Goal: Information Seeking & Learning: Learn about a topic

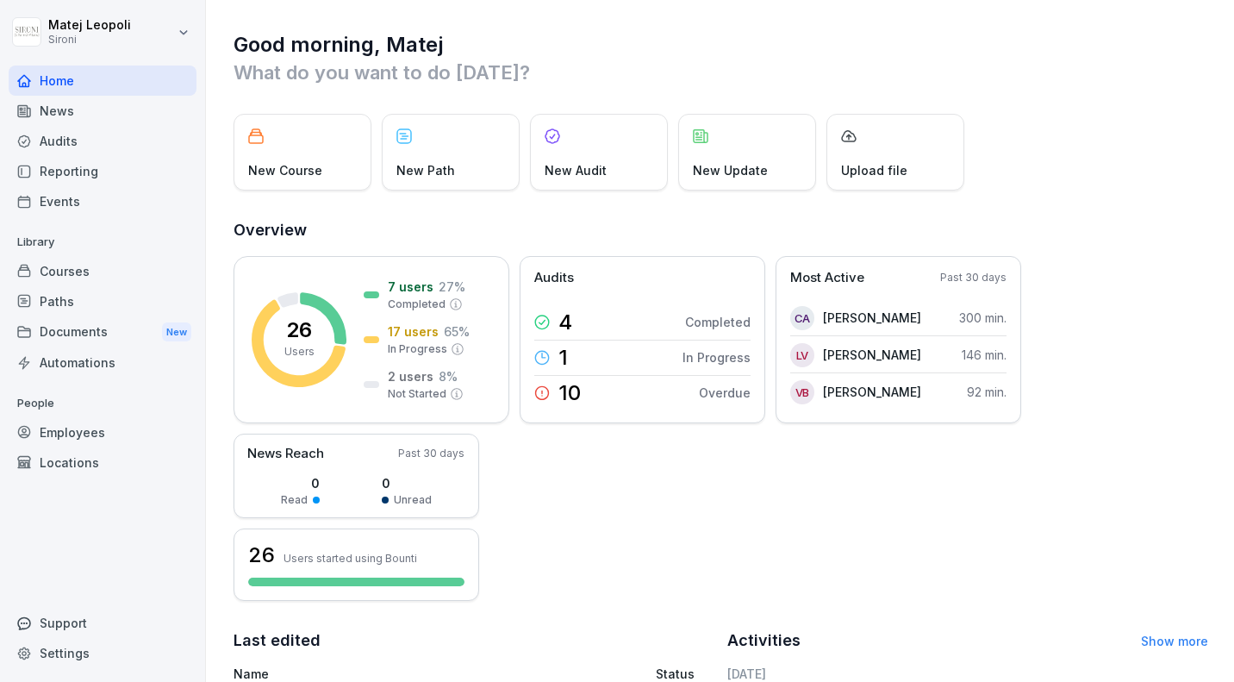
click at [96, 159] on div "Reporting" at bounding box center [103, 171] width 188 height 30
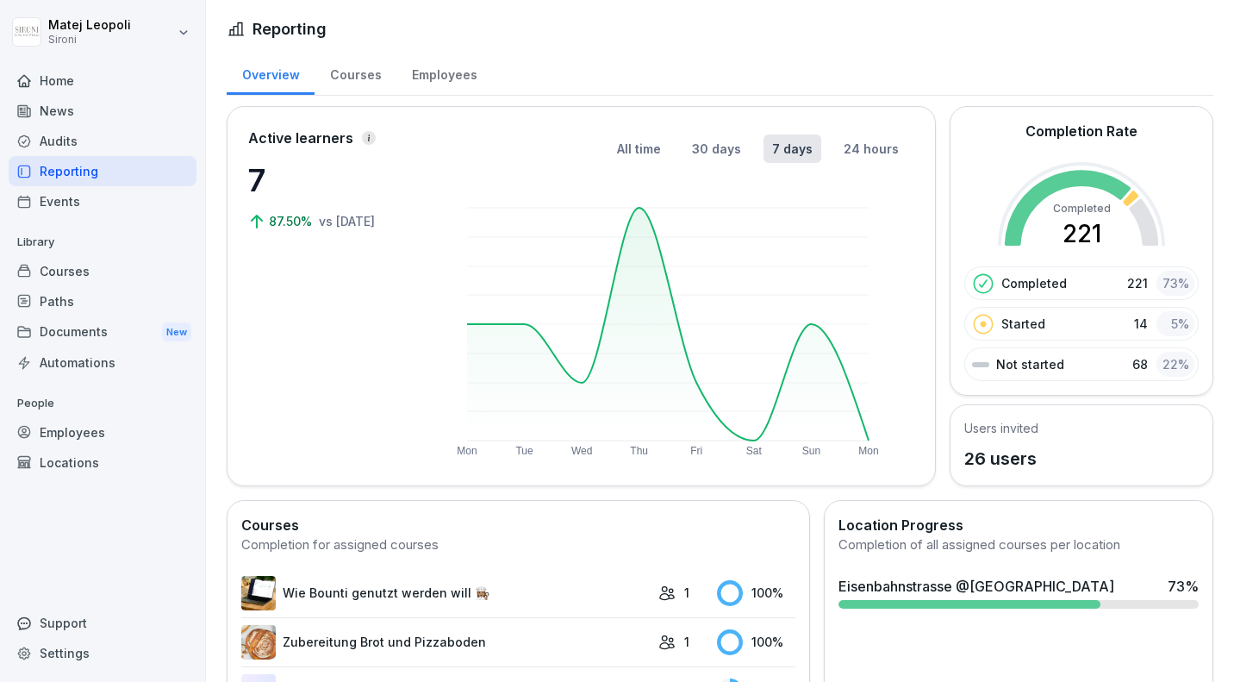
click at [447, 85] on div "Employees" at bounding box center [445, 73] width 96 height 44
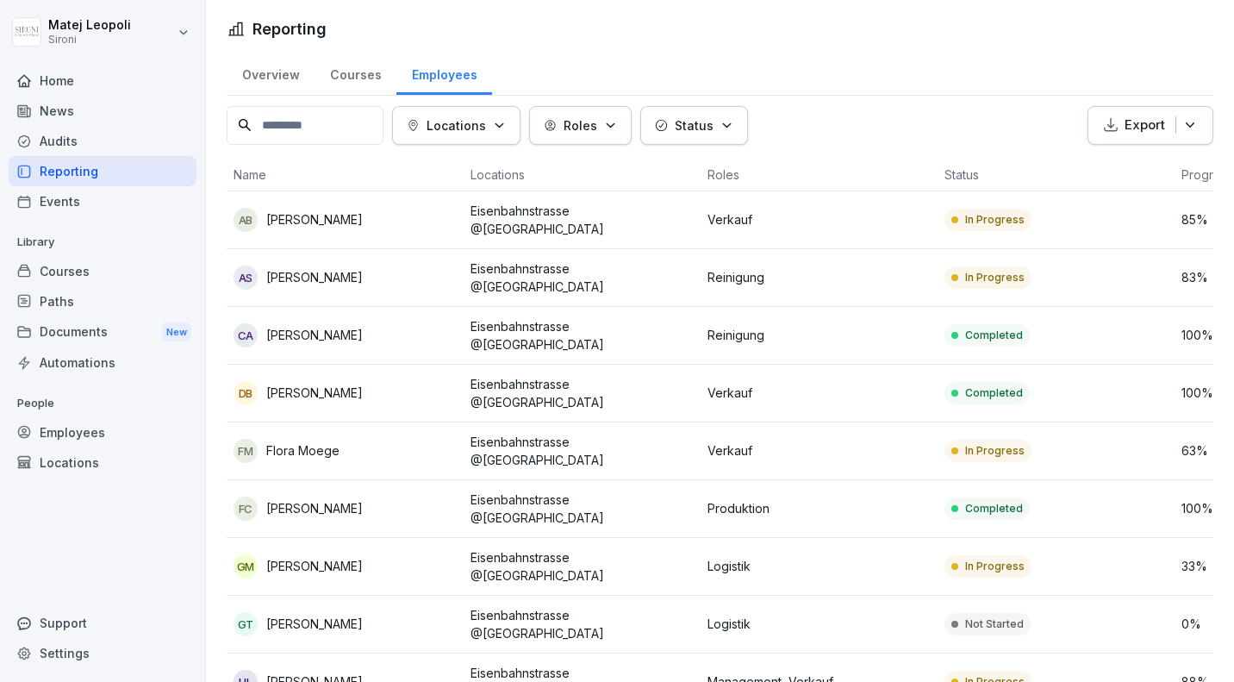
click at [597, 128] on p "Roles" at bounding box center [581, 125] width 34 height 18
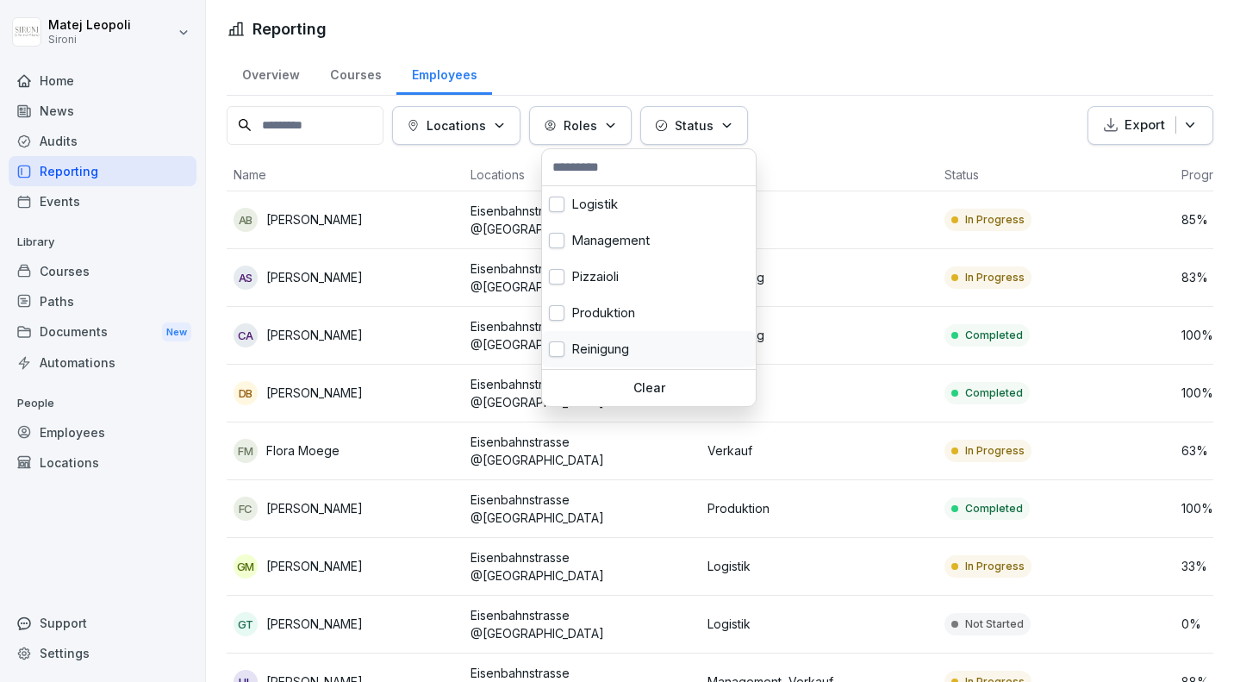
click at [556, 353] on button "button" at bounding box center [557, 349] width 16 height 16
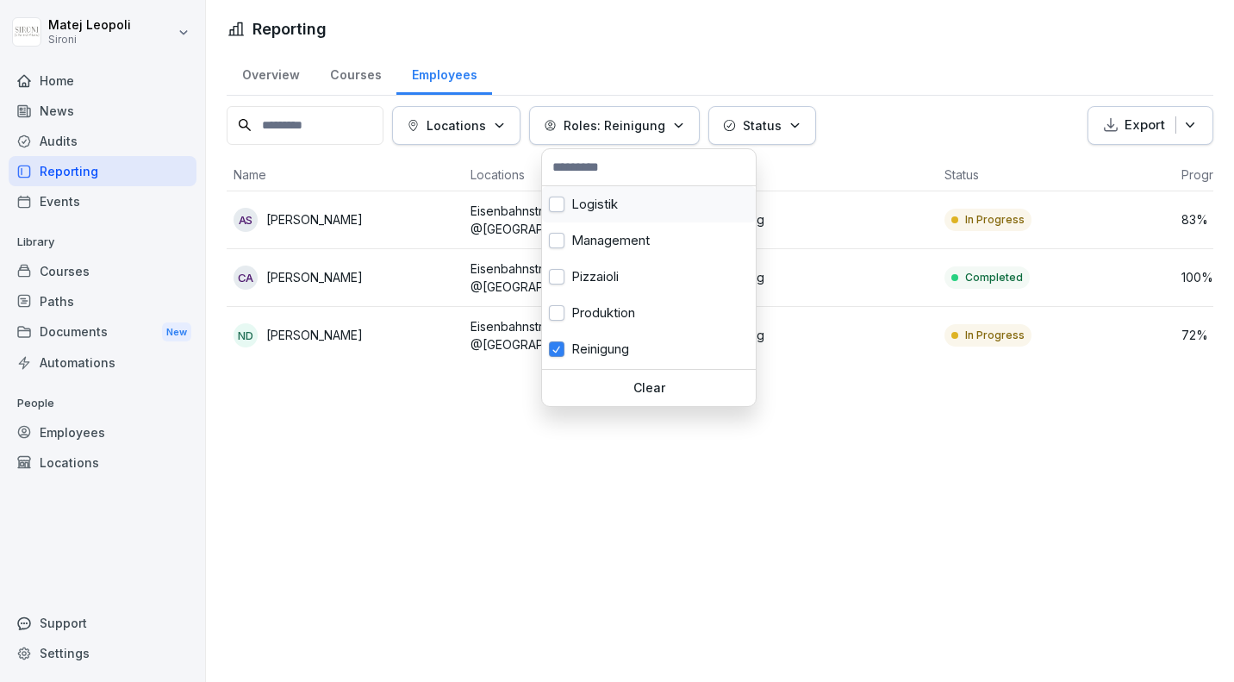
click at [558, 204] on button "button" at bounding box center [557, 205] width 16 height 16
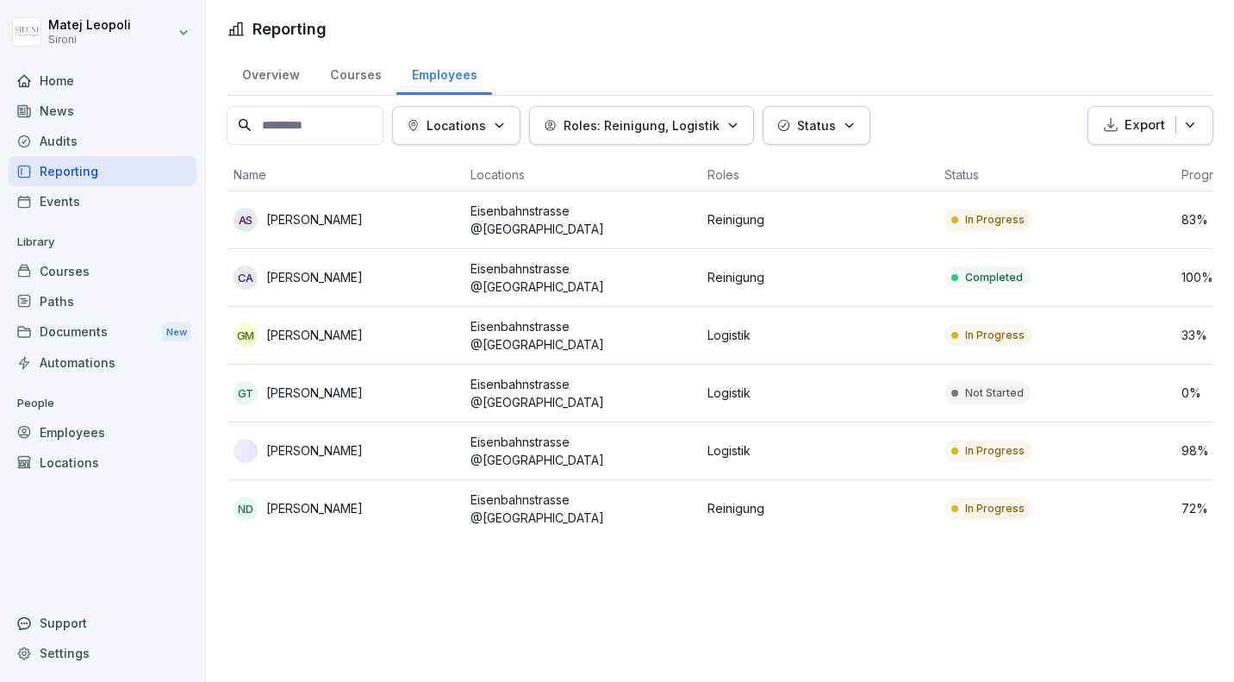
click at [660, 626] on html "[PERSON_NAME] Sironi Home News Audits Reporting Events Library Courses Paths Do…" at bounding box center [617, 341] width 1234 height 682
drag, startPoint x: 1178, startPoint y: 623, endPoint x: 1222, endPoint y: 661, distance: 57.4
click at [1177, 622] on div "Reporting Overview Courses Employees Locations Roles: Reinigung, Logistik Statu…" at bounding box center [720, 341] width 1028 height 682
